Goal: Find contact information: Find contact information

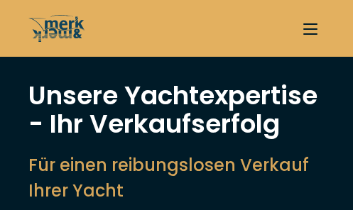
select select "sell"
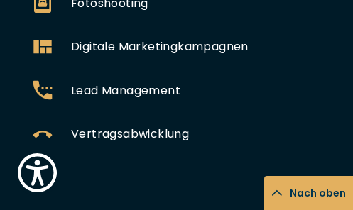
scroll to position [1013, 0]
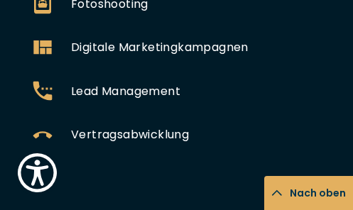
click at [134, 84] on span "Lead Management" at bounding box center [125, 92] width 109 height 16
click at [40, 77] on icon at bounding box center [42, 91] width 28 height 28
click at [39, 121] on icon at bounding box center [42, 135] width 28 height 28
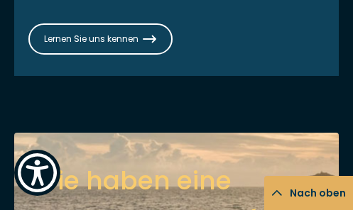
scroll to position [1688, 0]
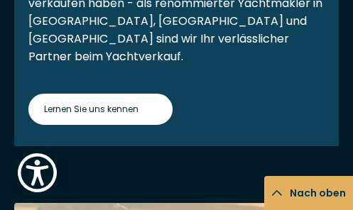
click at [102, 102] on span "Lernen Sie uns kennen" at bounding box center [100, 109] width 113 height 14
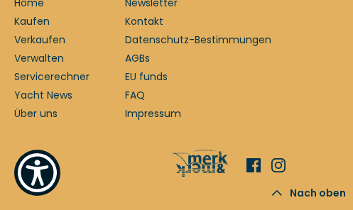
scroll to position [11052, 0]
click at [150, 29] on link "Kontakt" at bounding box center [144, 21] width 38 height 15
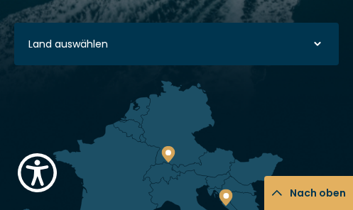
scroll to position [260, 0]
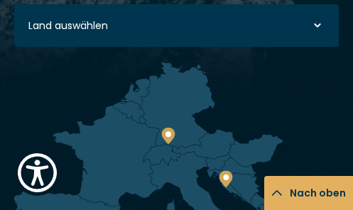
click at [318, 25] on icon at bounding box center [317, 25] width 28 height 28
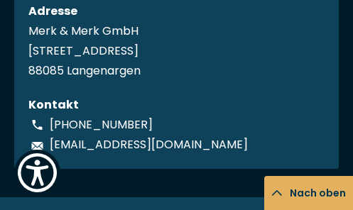
scroll to position [592, 0]
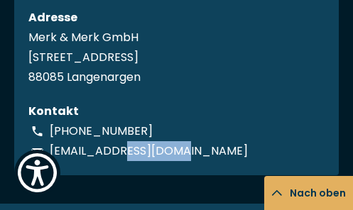
drag, startPoint x: 199, startPoint y: 151, endPoint x: 131, endPoint y: 146, distance: 67.7
click at [131, 146] on div "maik@merkandmerk.com" at bounding box center [176, 151] width 296 height 20
click at [207, 153] on div "maik@merkandmerk.com" at bounding box center [176, 151] width 296 height 20
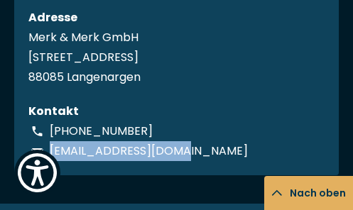
drag, startPoint x: 200, startPoint y: 151, endPoint x: 53, endPoint y: 147, distance: 147.9
click at [53, 147] on div "maik@merkandmerk.com" at bounding box center [176, 151] width 296 height 20
copy p "maik@merkandmerk.com"
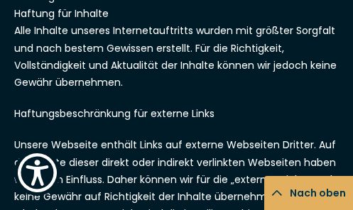
scroll to position [757, 0]
